Goal: Find specific page/section: Find specific page/section

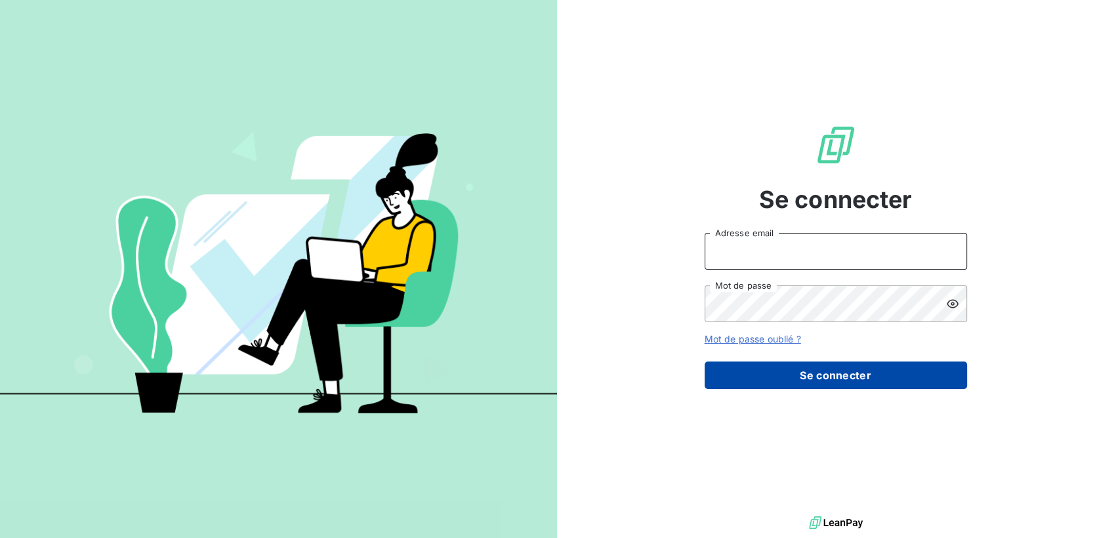
type input "jbohic@newcliptechnics.com"
click at [754, 375] on button "Se connecter" at bounding box center [835, 375] width 262 height 28
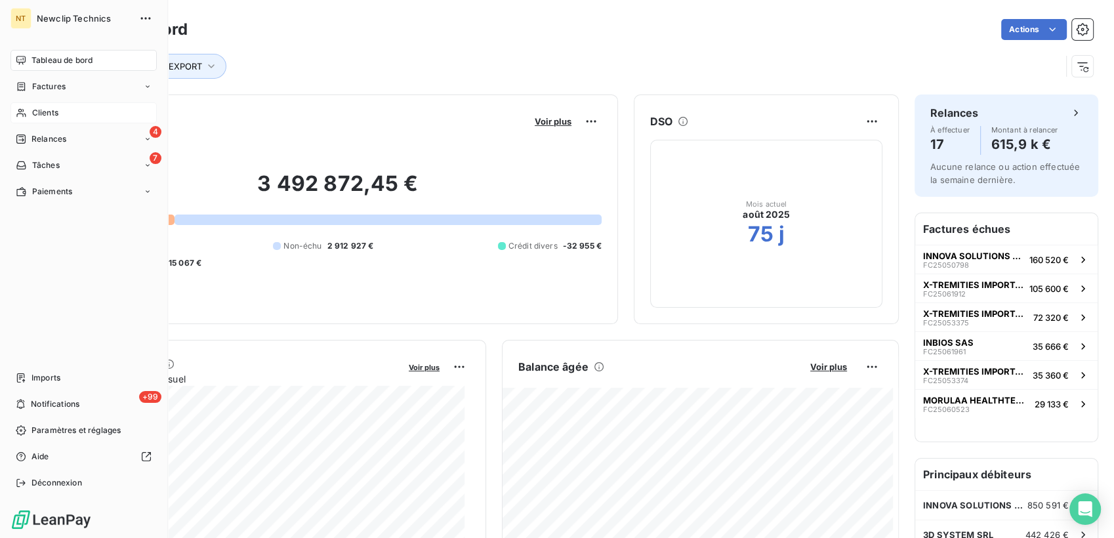
click at [39, 115] on span "Clients" at bounding box center [45, 113] width 26 height 12
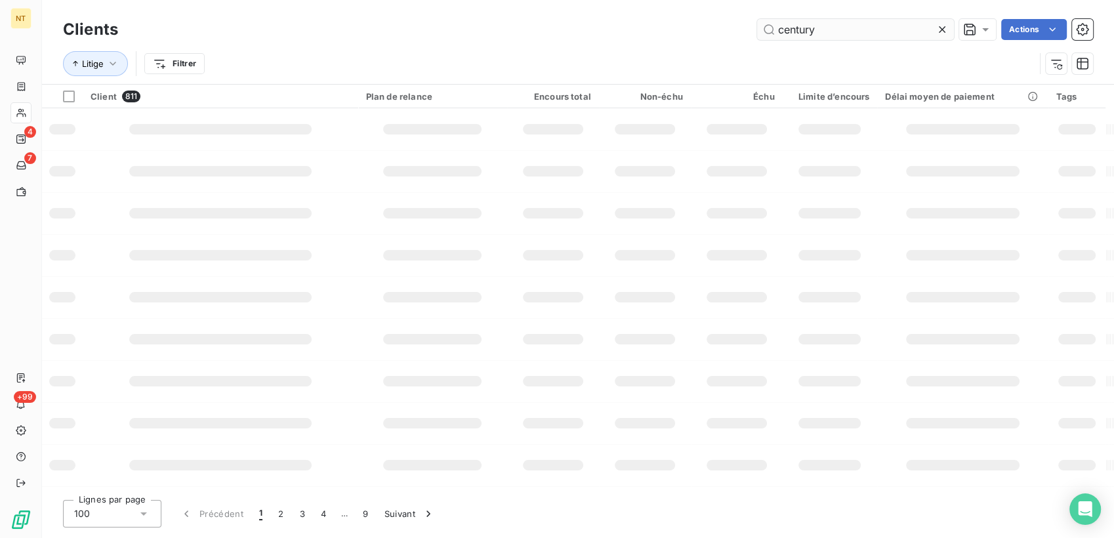
type input "century"
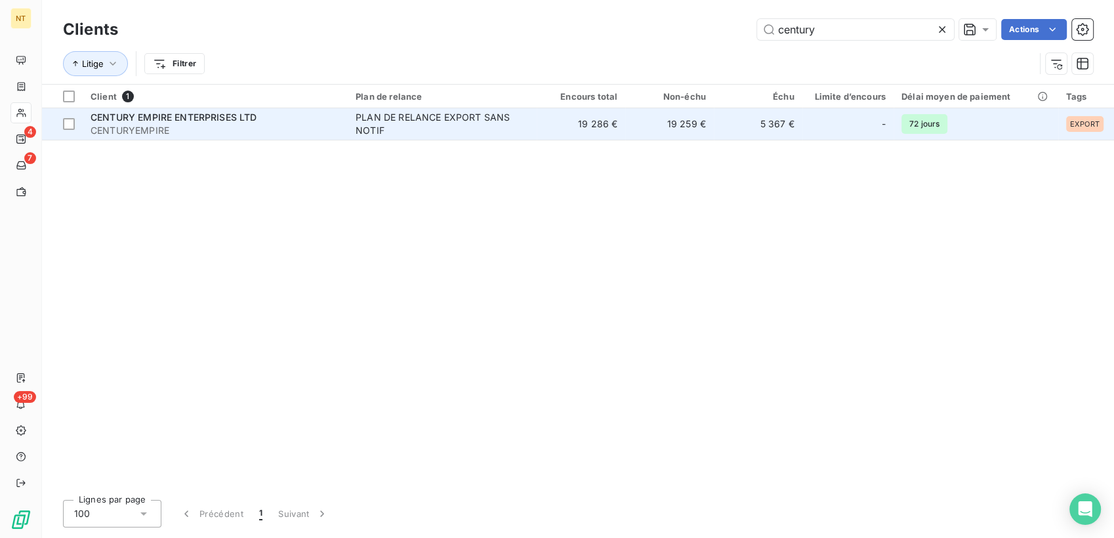
click at [249, 113] on span "CENTURY EMPIRE ENTERPRISES LTD" at bounding box center [174, 117] width 167 height 11
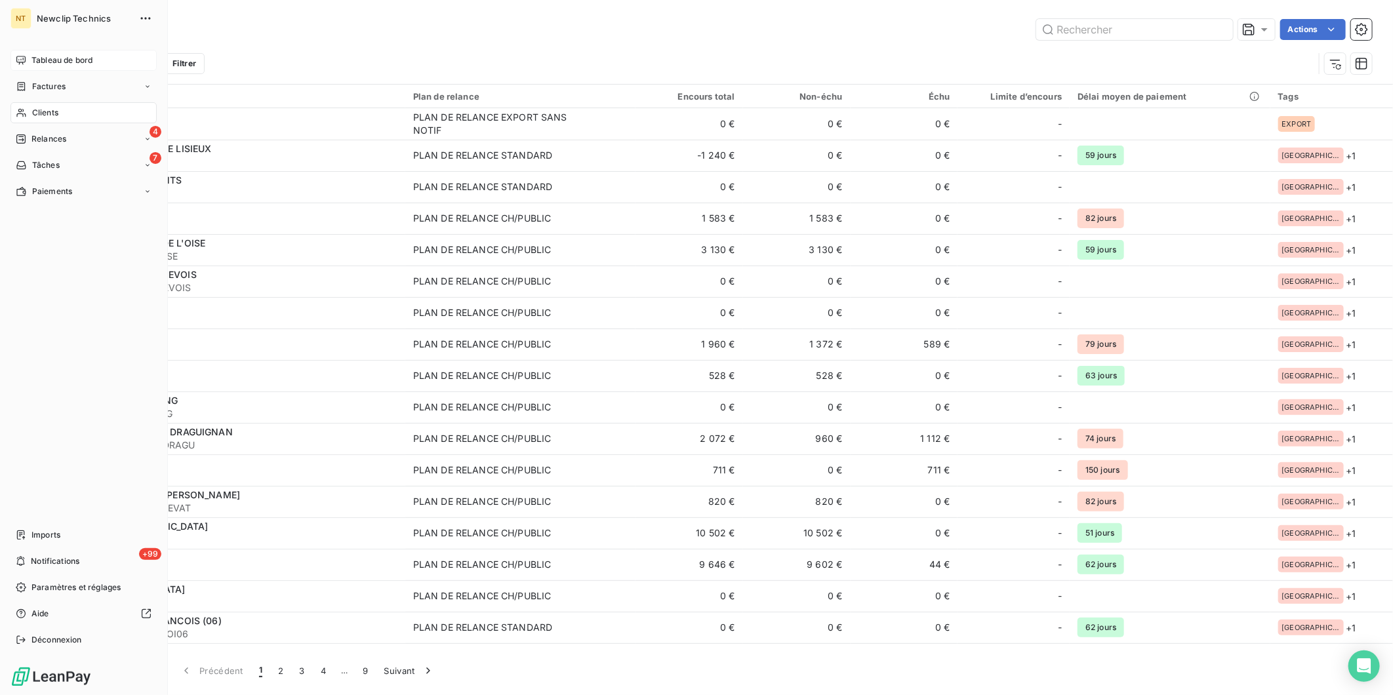
click at [38, 60] on span "Tableau de bord" at bounding box center [61, 60] width 61 height 12
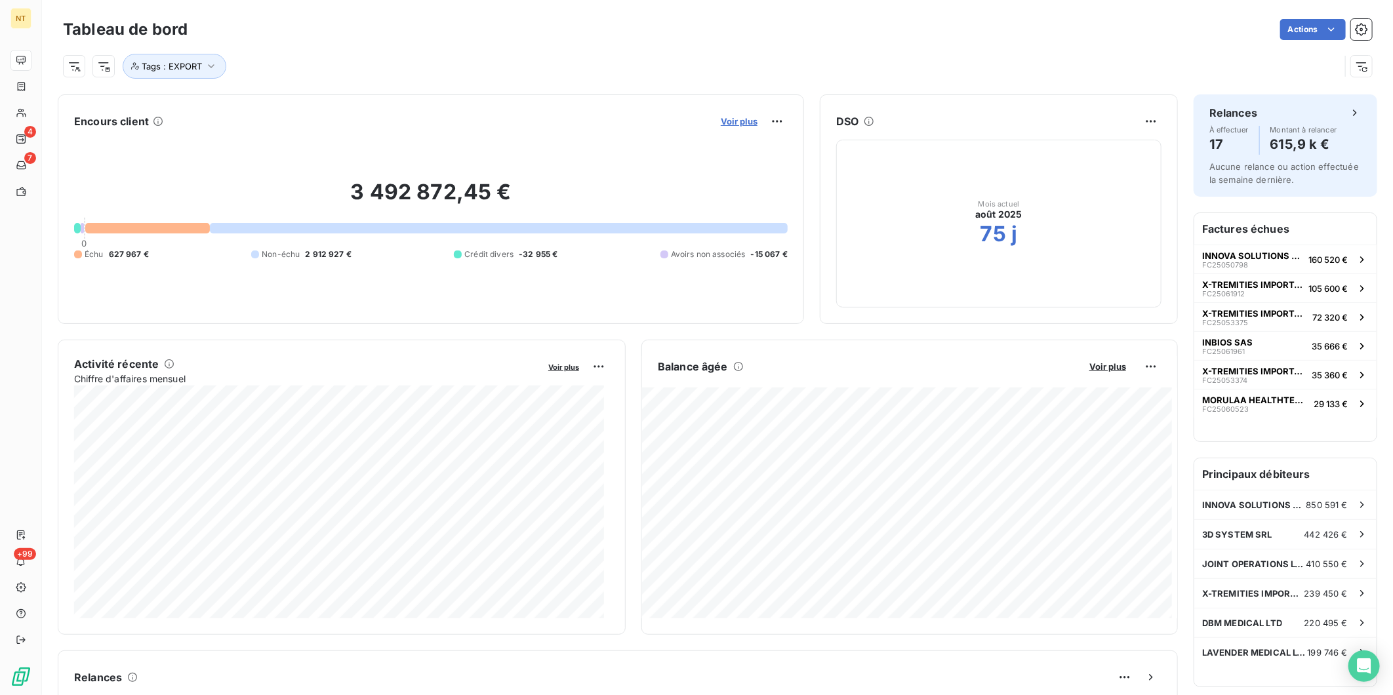
click at [737, 120] on span "Voir plus" at bounding box center [739, 121] width 37 height 10
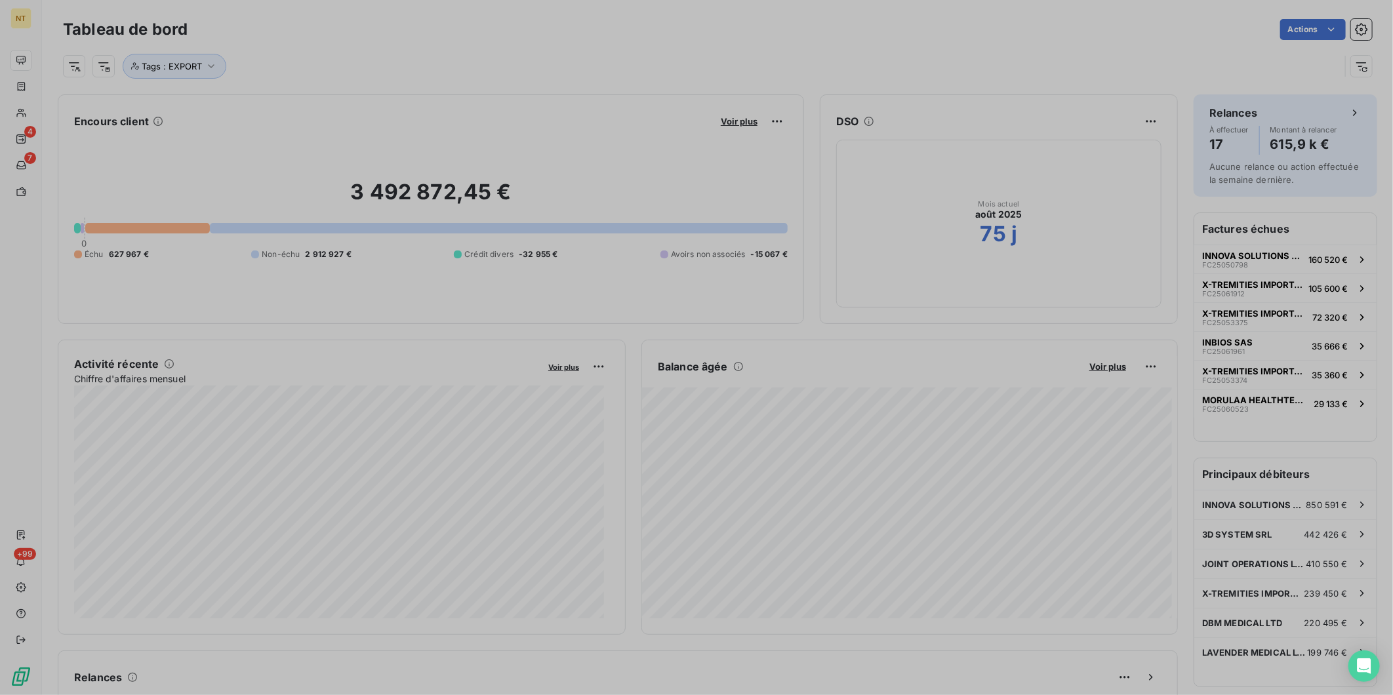
scroll to position [497, 493]
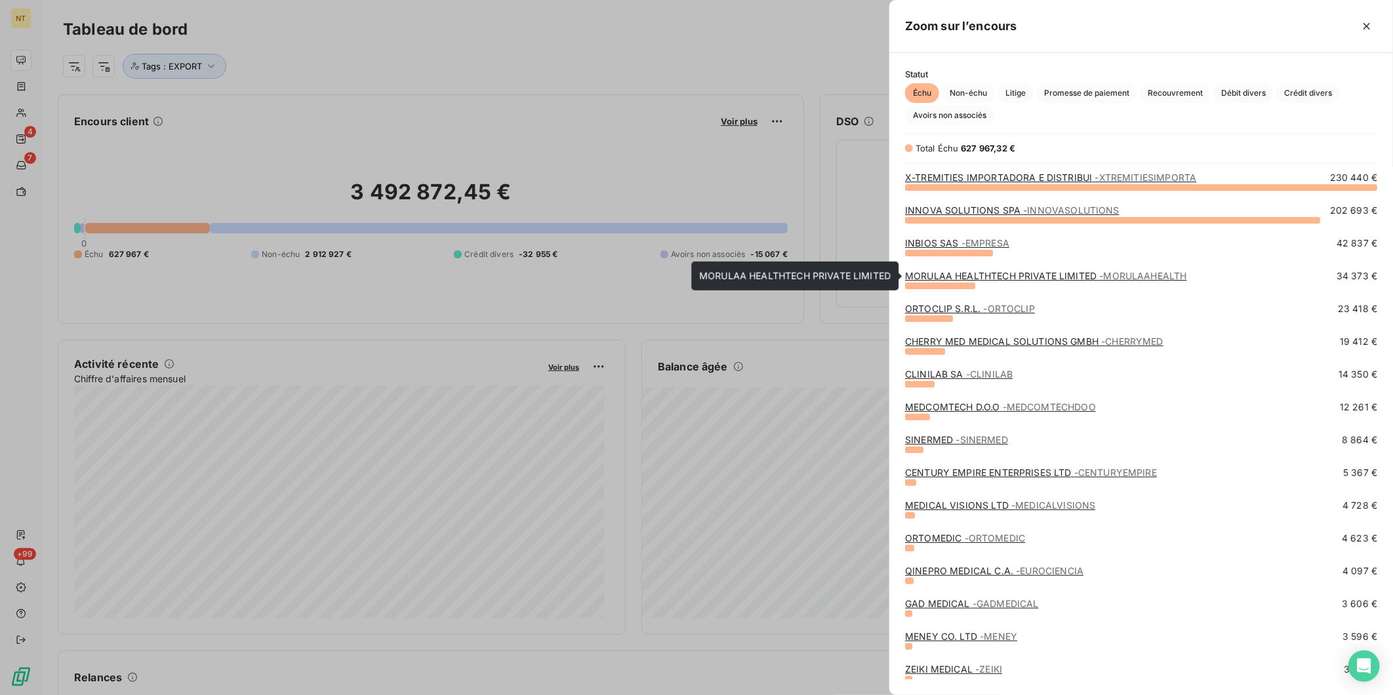
click at [958, 274] on link "MORULAA HEALTHTECH PRIVATE LIMITED - [GEOGRAPHIC_DATA]" at bounding box center [1045, 275] width 281 height 11
